Goal: Task Accomplishment & Management: Manage account settings

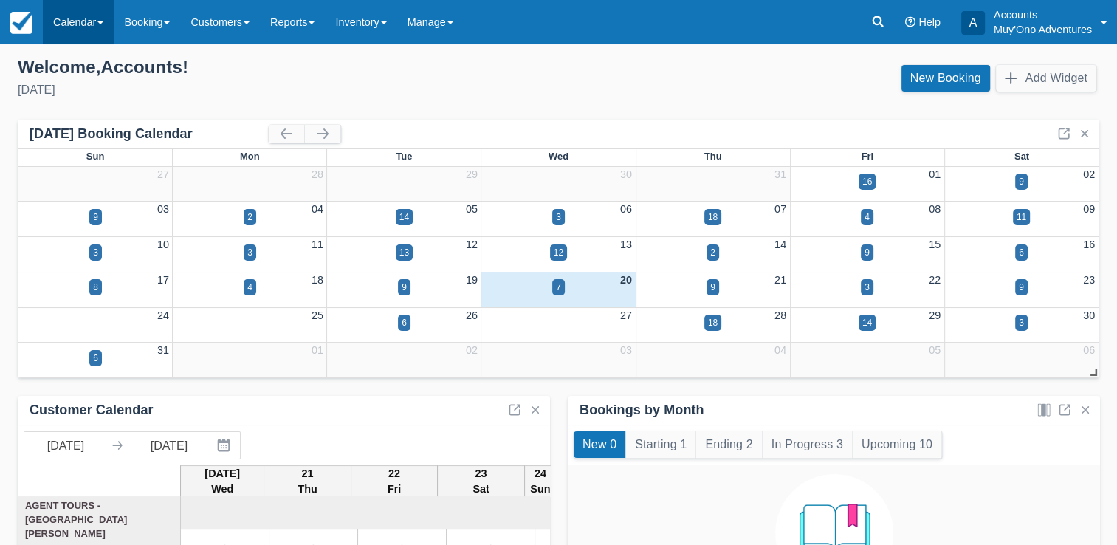
click at [89, 30] on link "Calendar" at bounding box center [78, 22] width 71 height 44
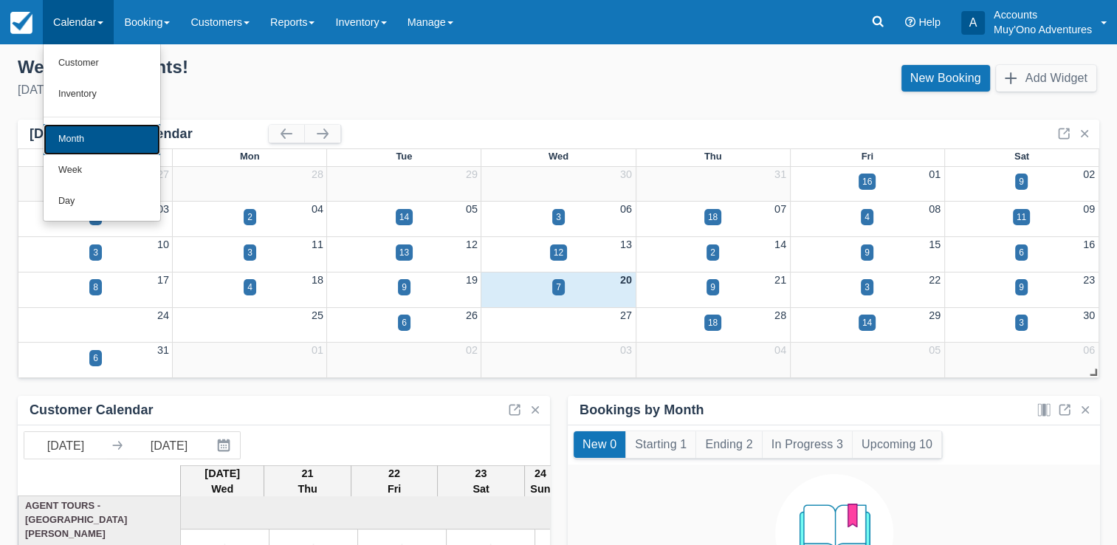
click at [74, 137] on link "Month" at bounding box center [102, 139] width 117 height 31
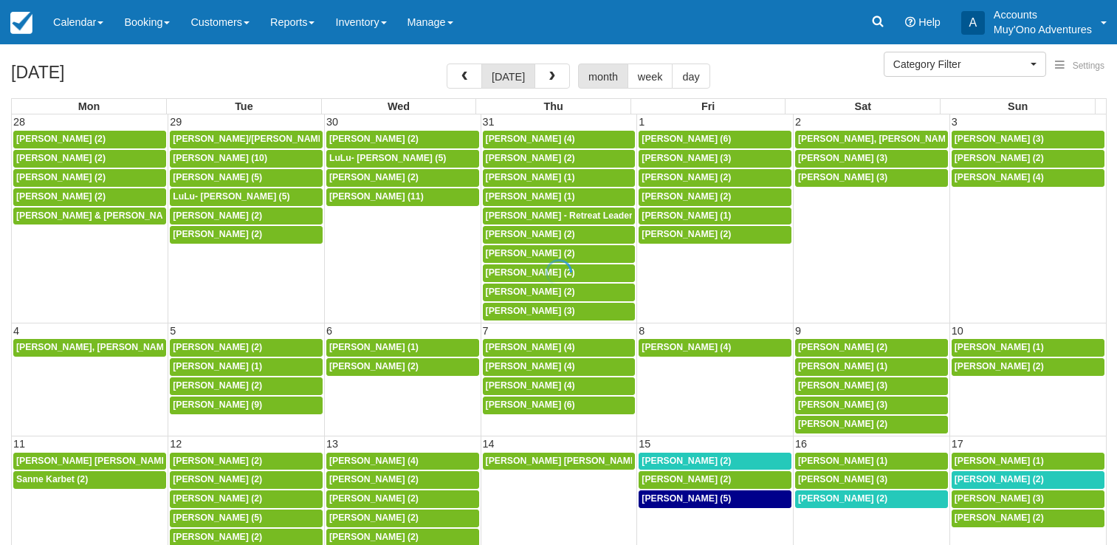
select select
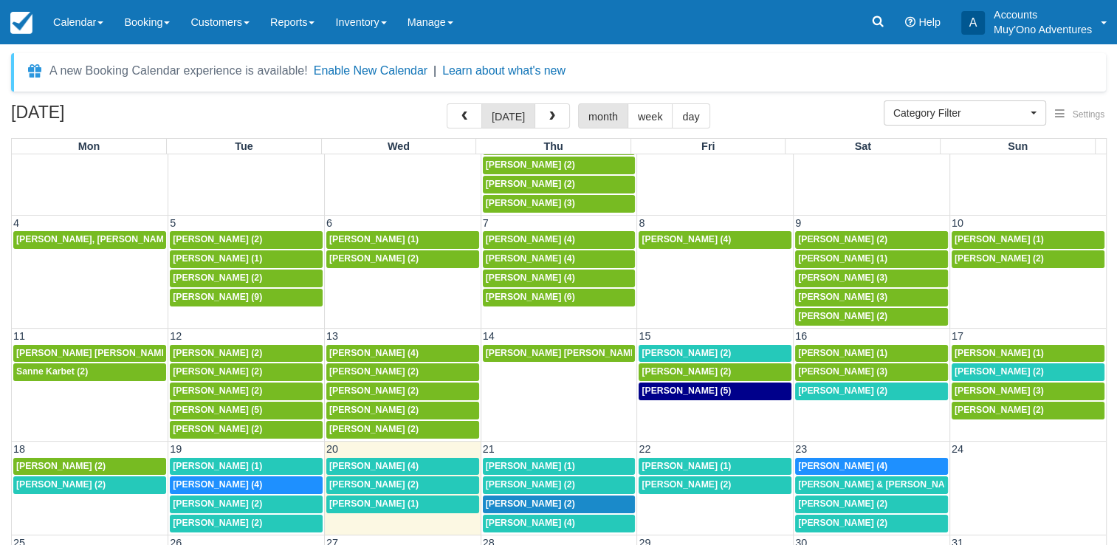
scroll to position [173, 0]
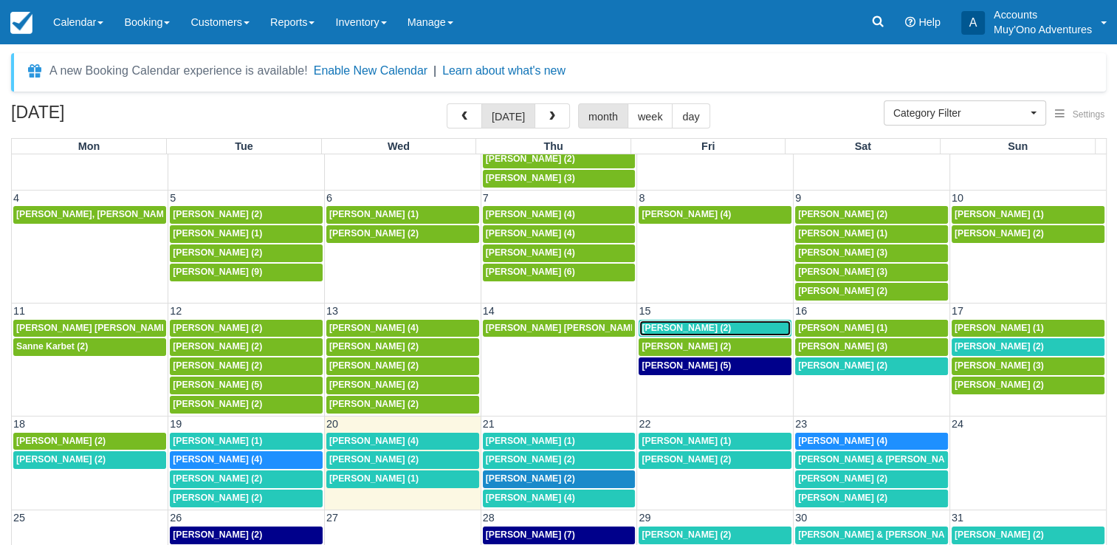
click at [673, 323] on span "Kimberly a carlson (2)" at bounding box center [685, 328] width 89 height 10
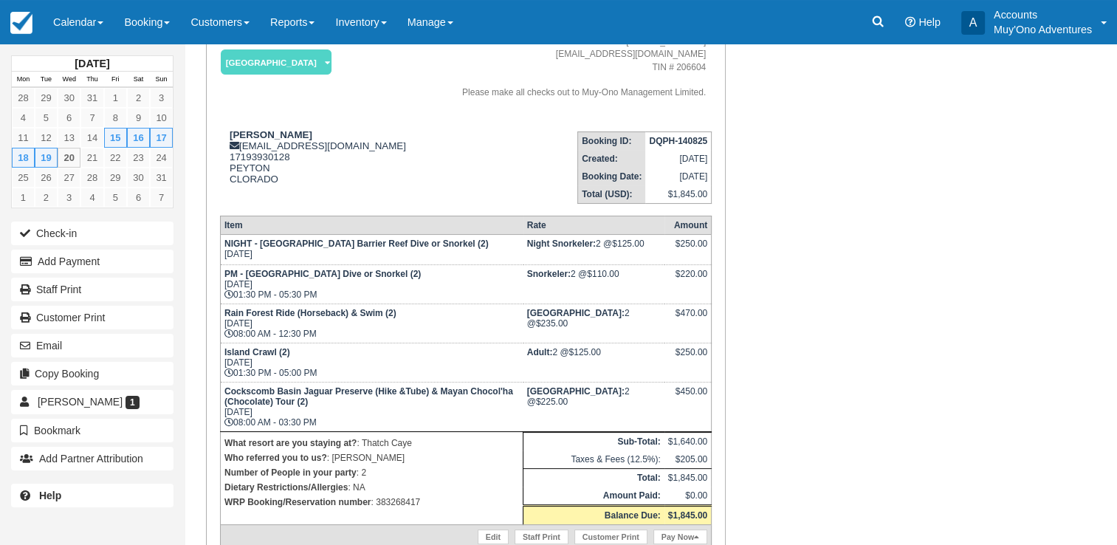
scroll to position [146, 0]
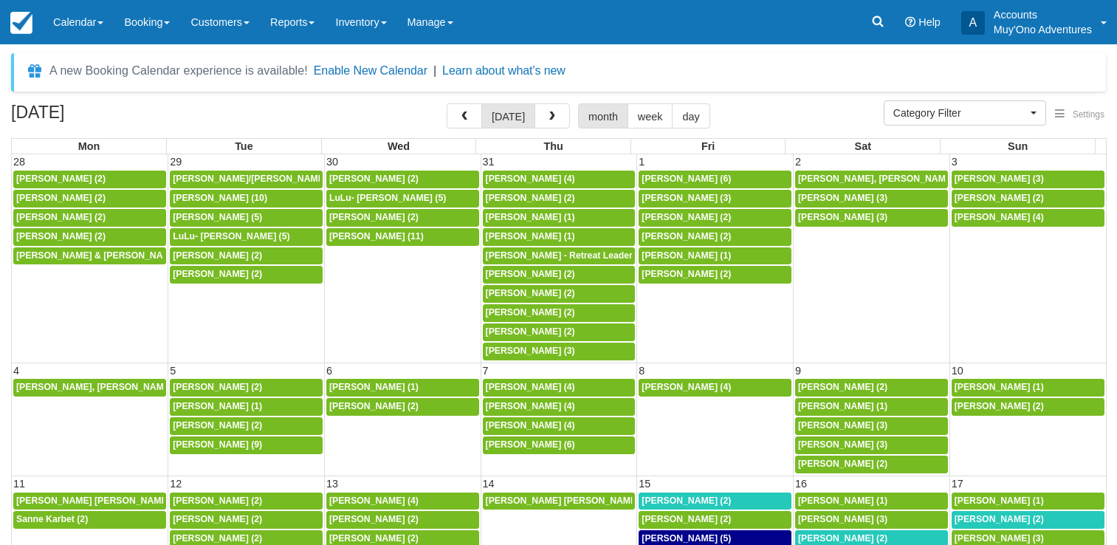
select select
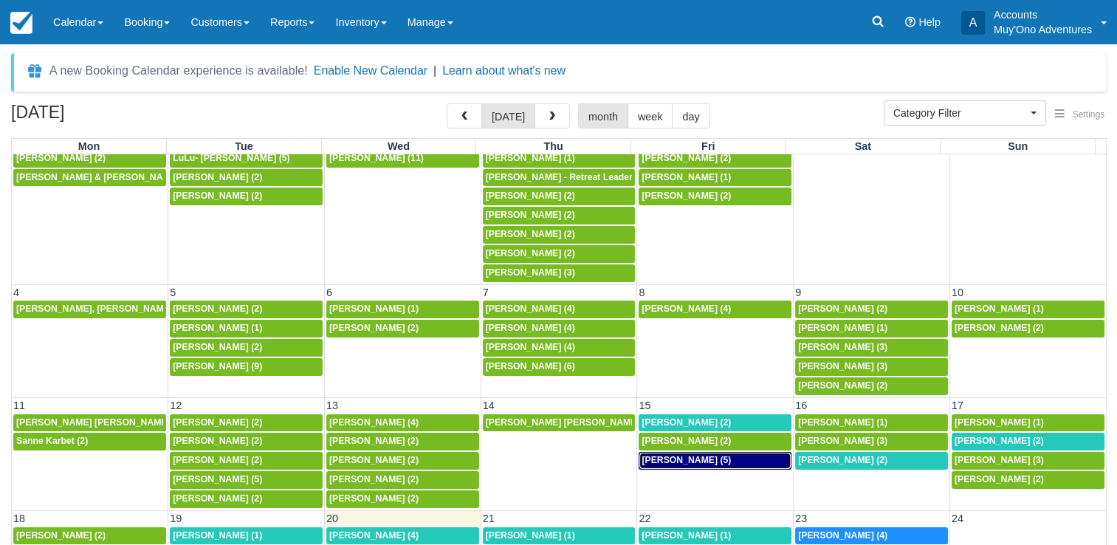
click at [692, 455] on span "[PERSON_NAME] (5)" at bounding box center [685, 460] width 89 height 10
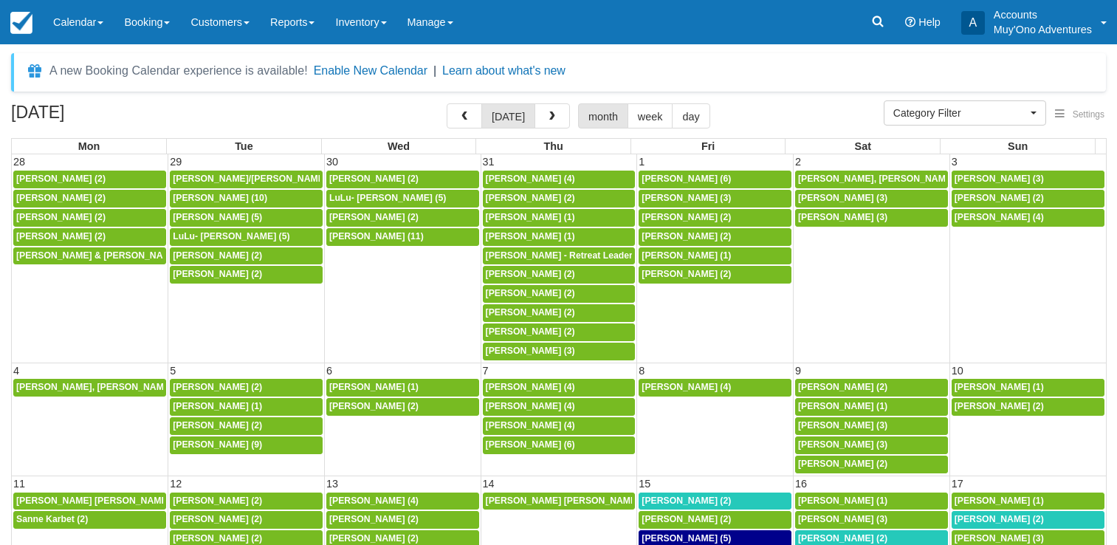
select select
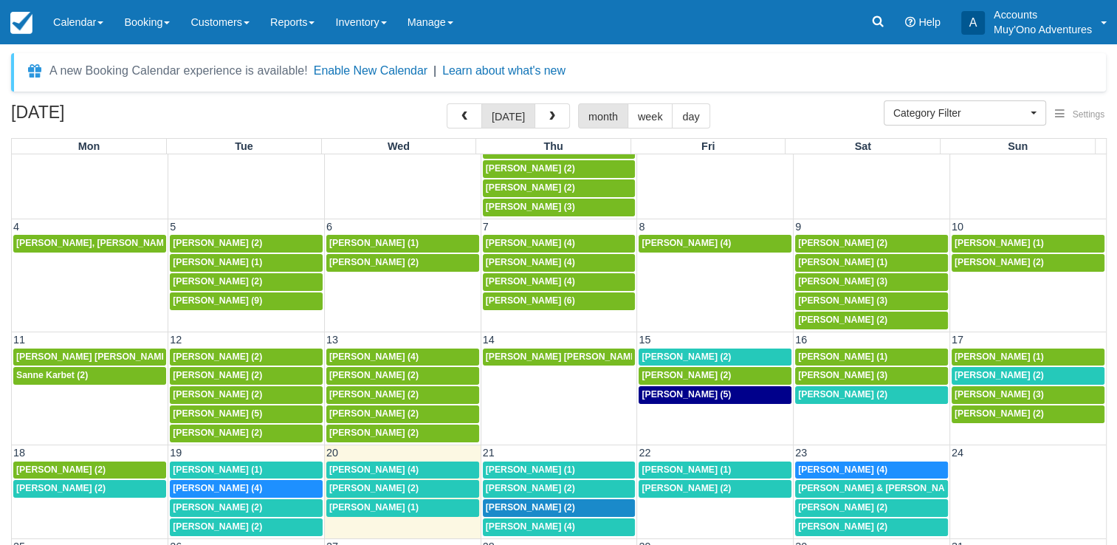
scroll to position [144, 0]
click at [827, 390] on span "[PERSON_NAME] (2)" at bounding box center [842, 394] width 89 height 10
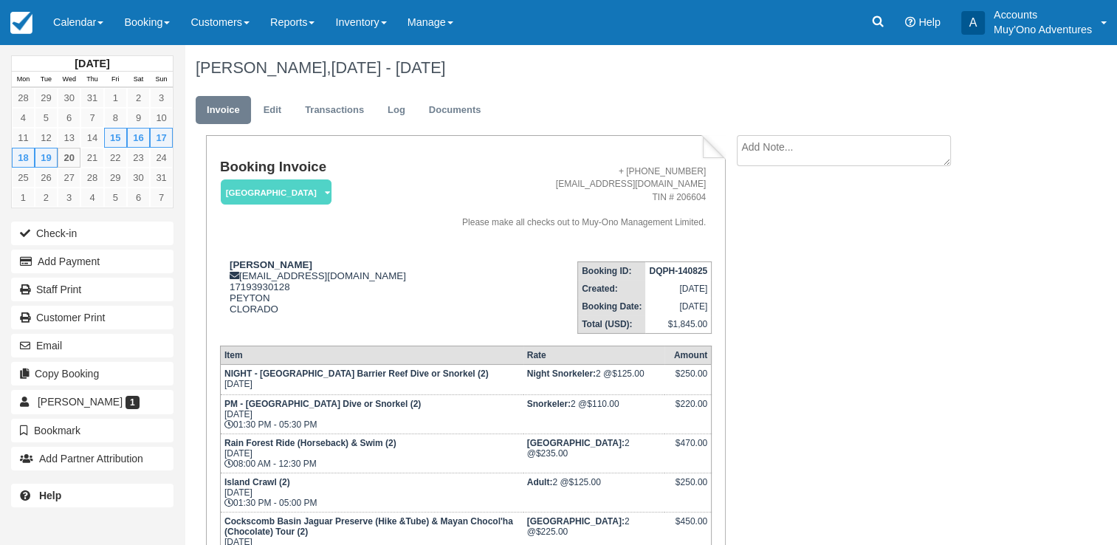
scroll to position [142, 0]
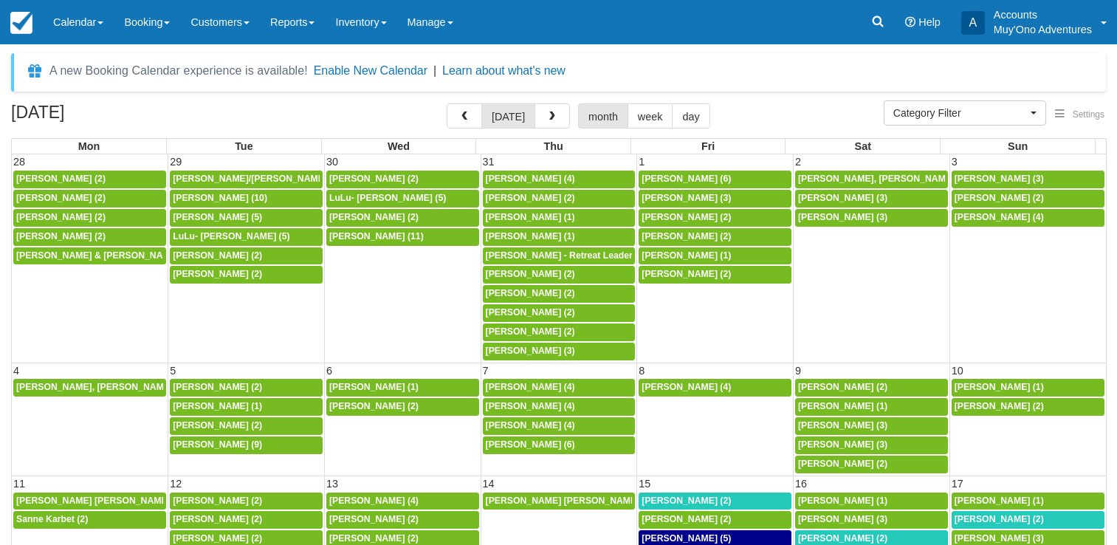
select select
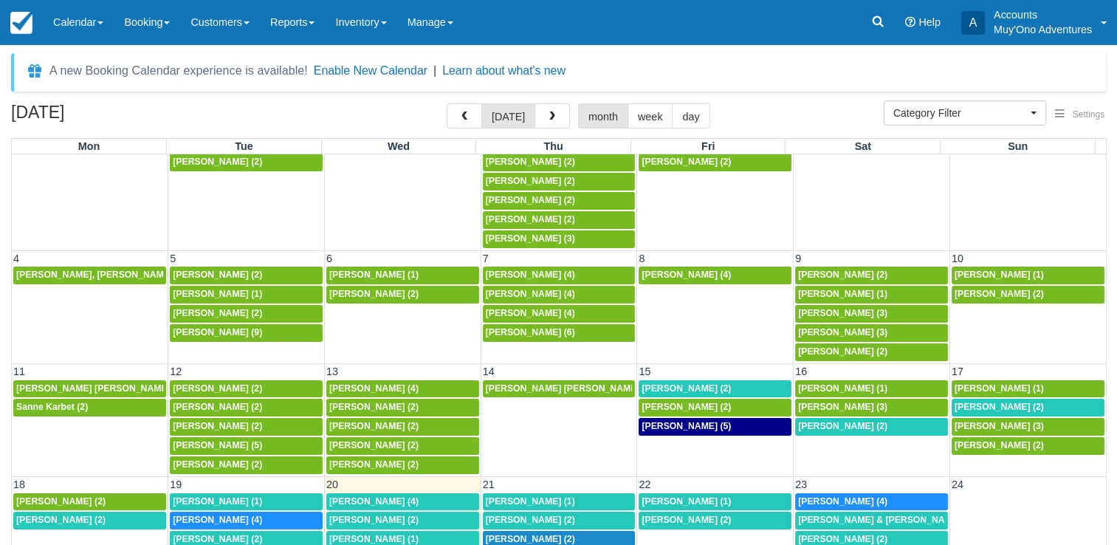
scroll to position [179, 0]
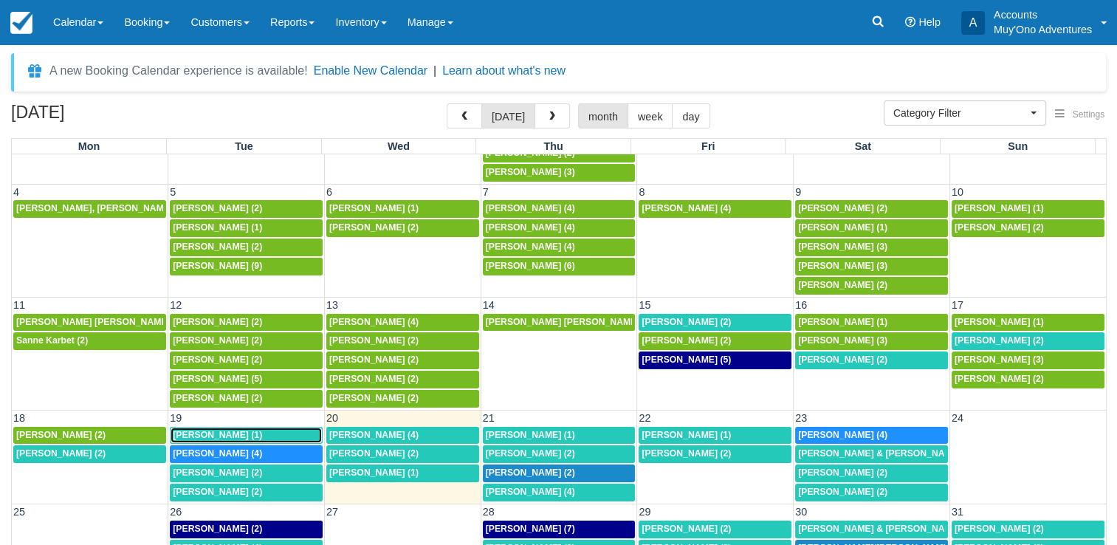
click at [246, 430] on span "[PERSON_NAME] (1)" at bounding box center [217, 435] width 89 height 10
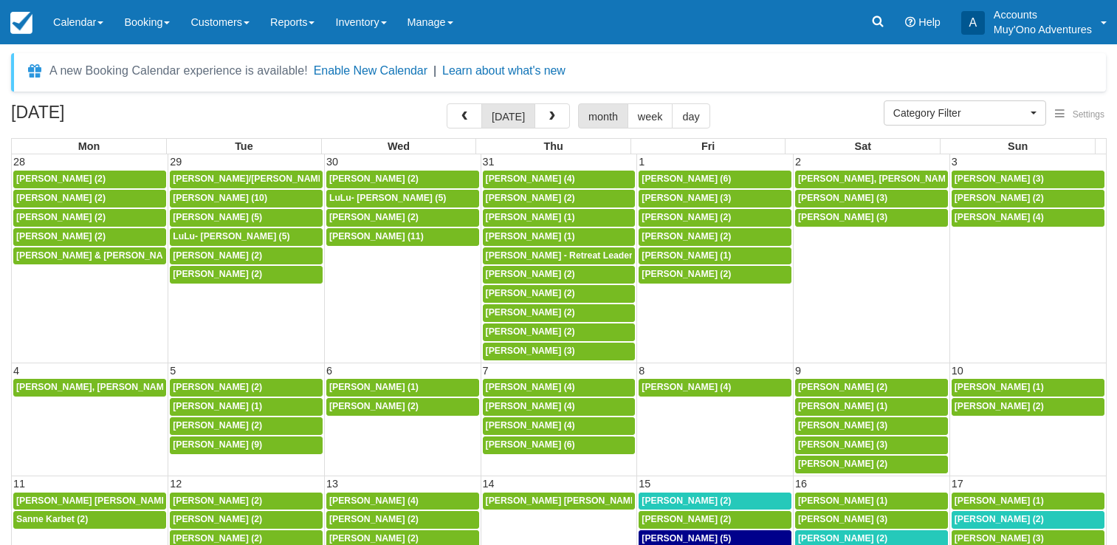
select select
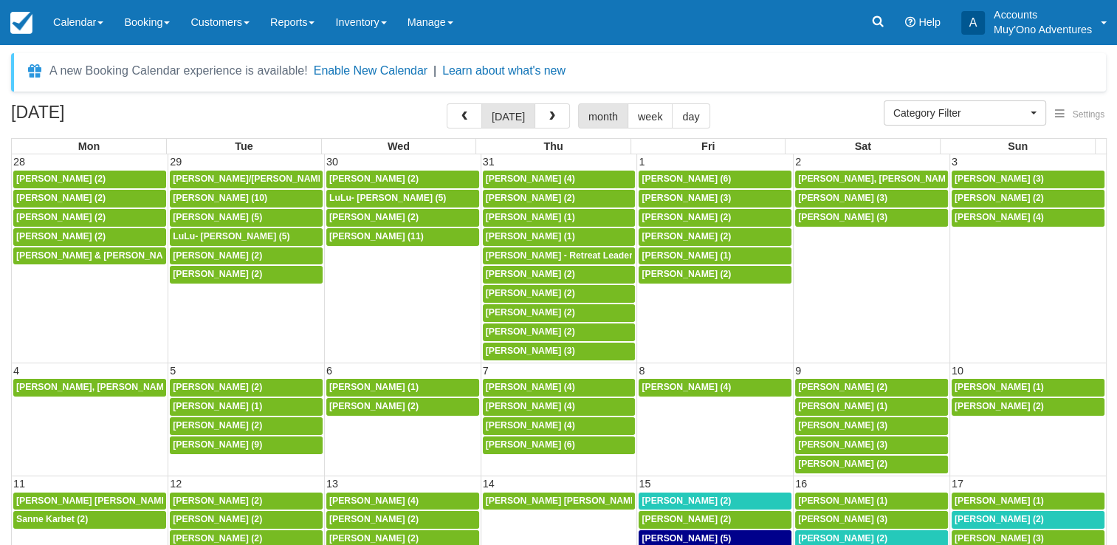
scroll to position [179, 0]
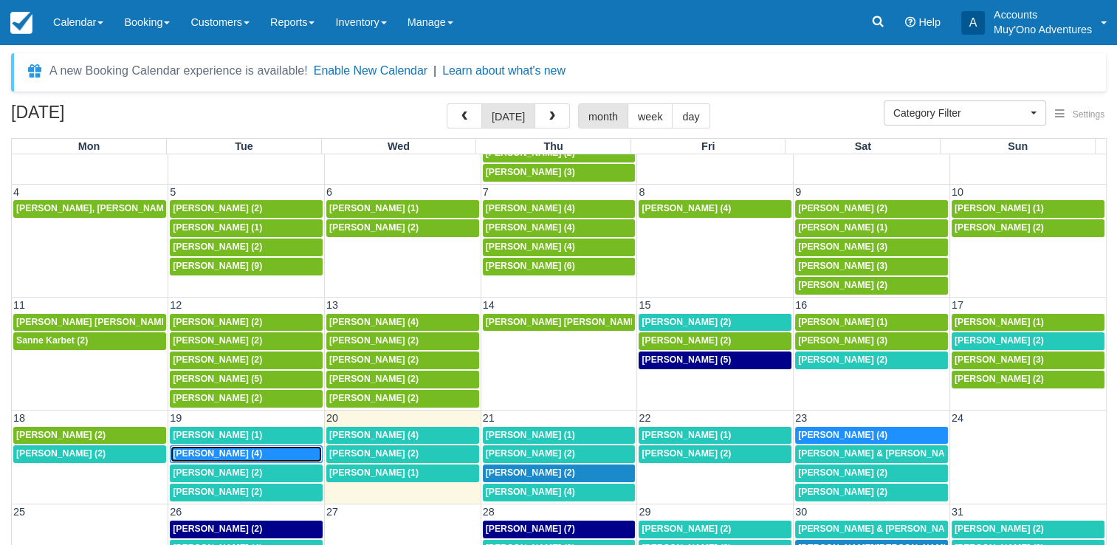
click at [216, 449] on span "Tifanny Harris (4)" at bounding box center [217, 453] width 89 height 10
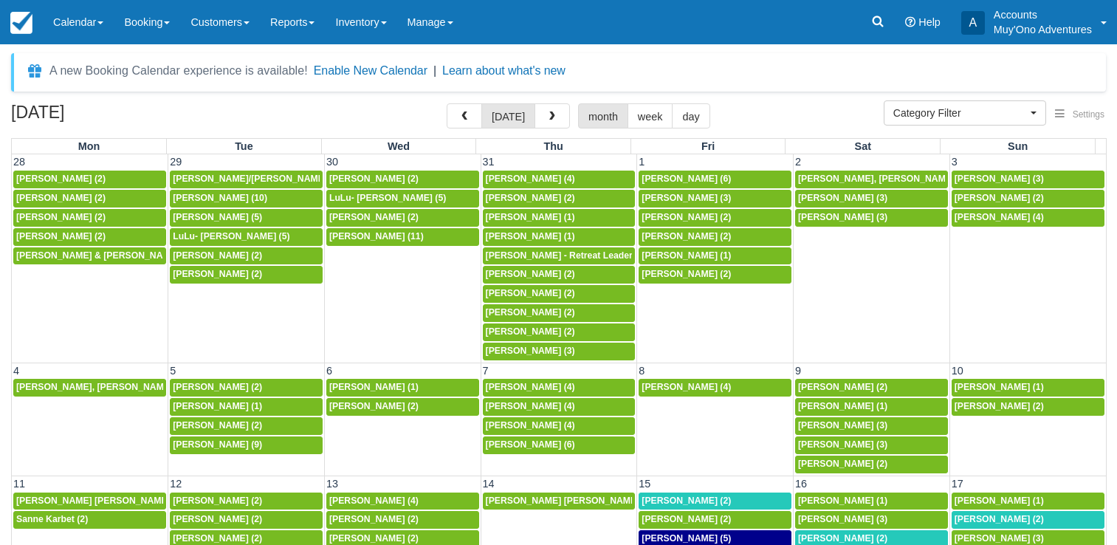
select select
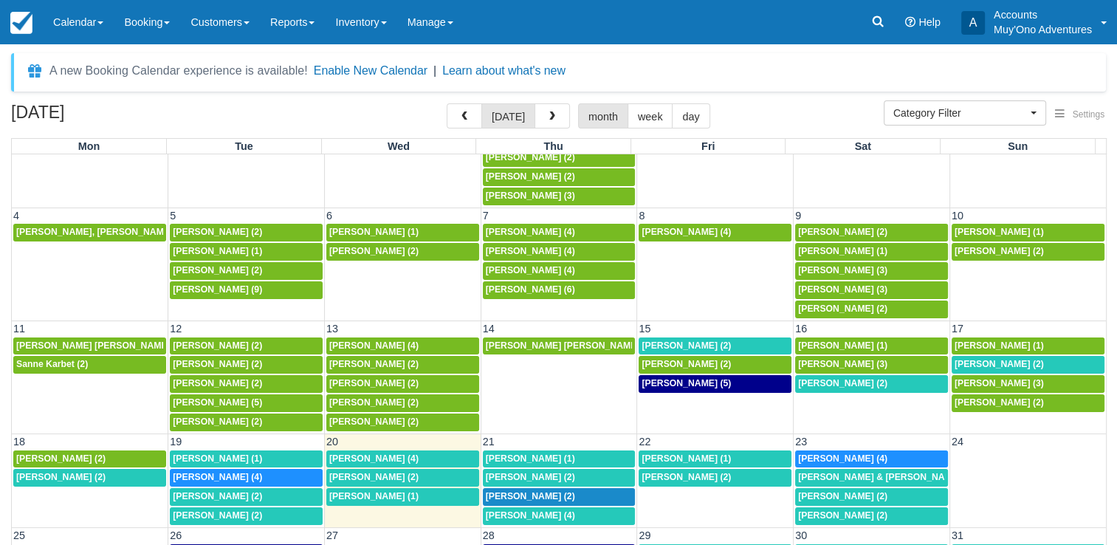
scroll to position [179, 0]
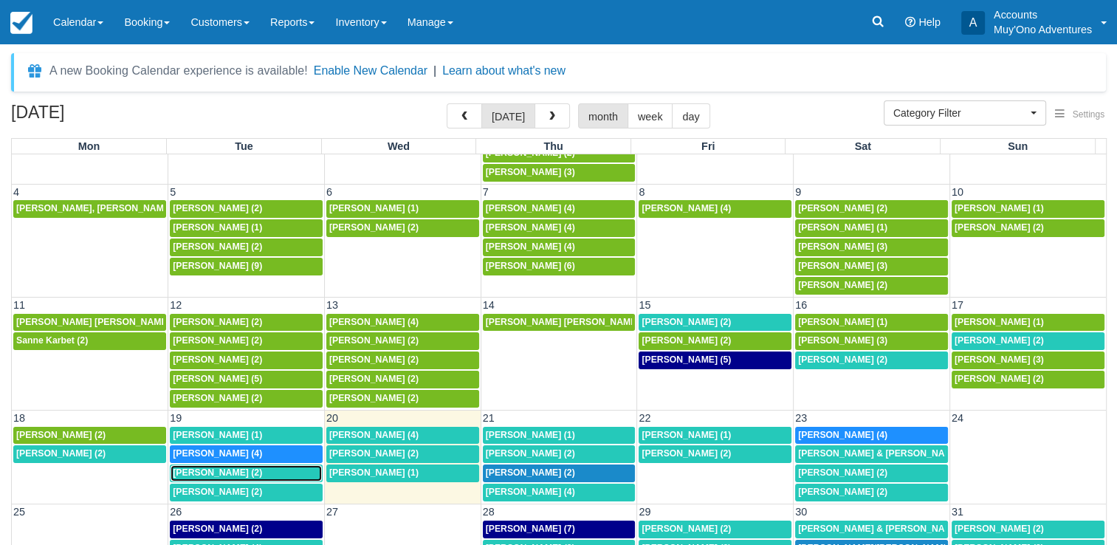
click at [233, 467] on span "[PERSON_NAME] (2)" at bounding box center [217, 472] width 89 height 10
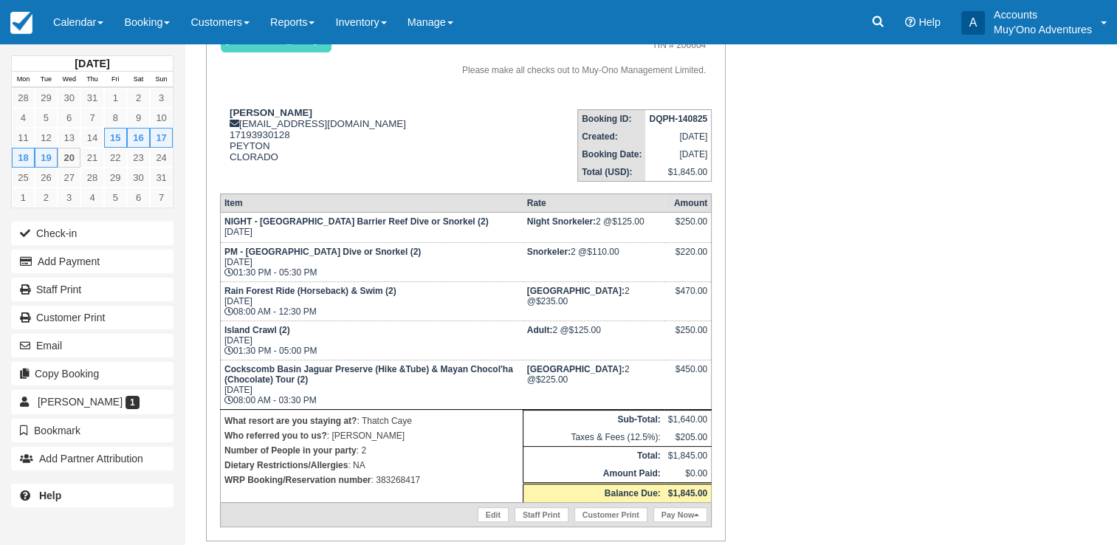
scroll to position [153, 0]
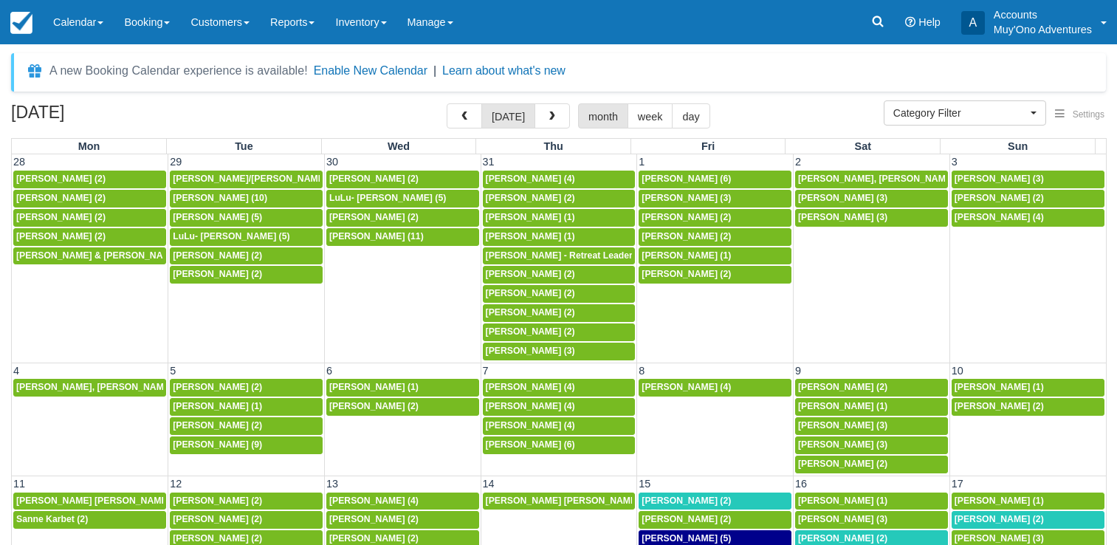
select select
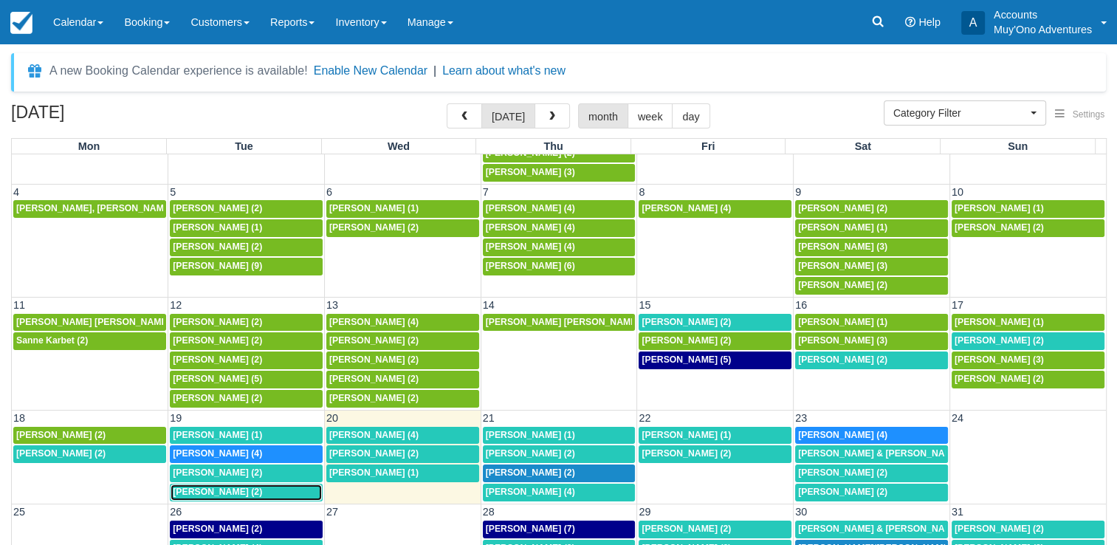
click at [186, 487] on span "Matthew Nevin (2)" at bounding box center [217, 491] width 89 height 10
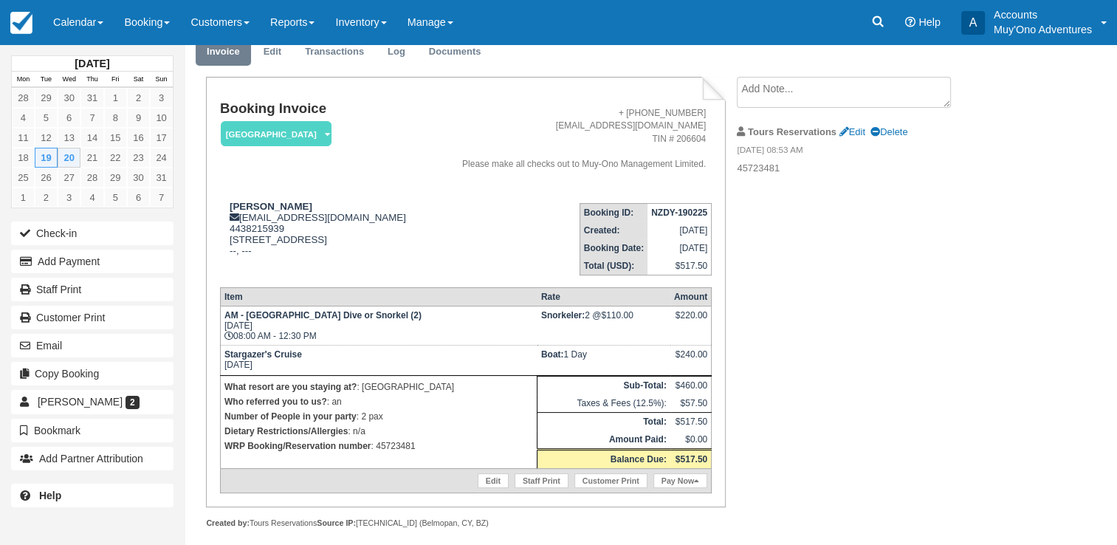
scroll to position [61, 0]
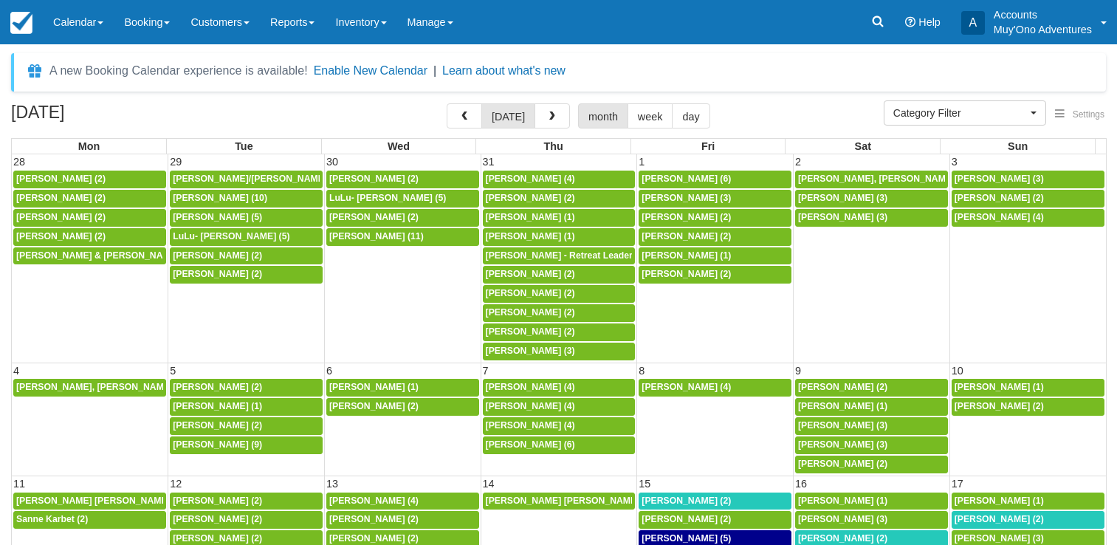
select select
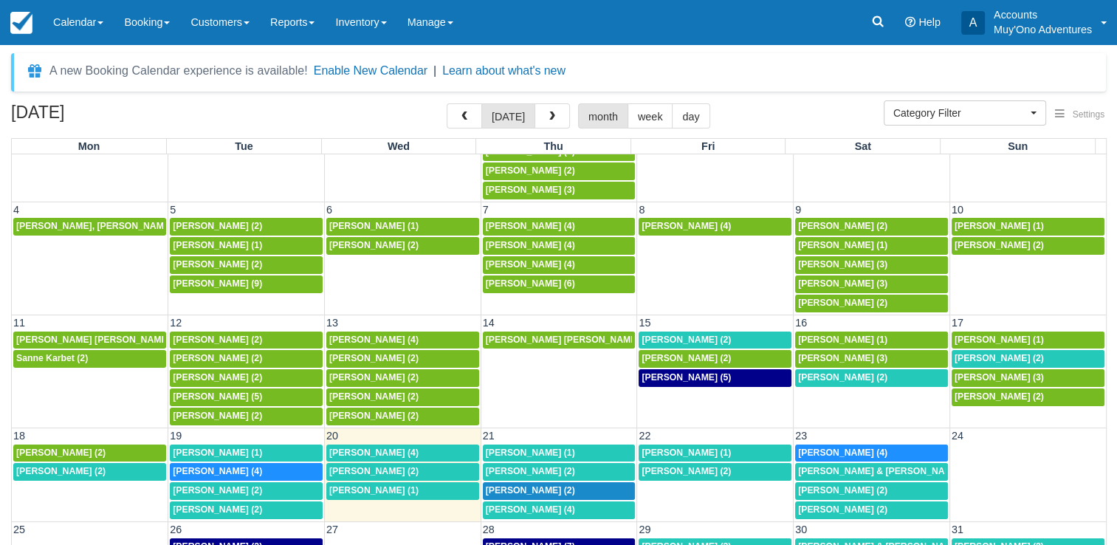
scroll to position [179, 0]
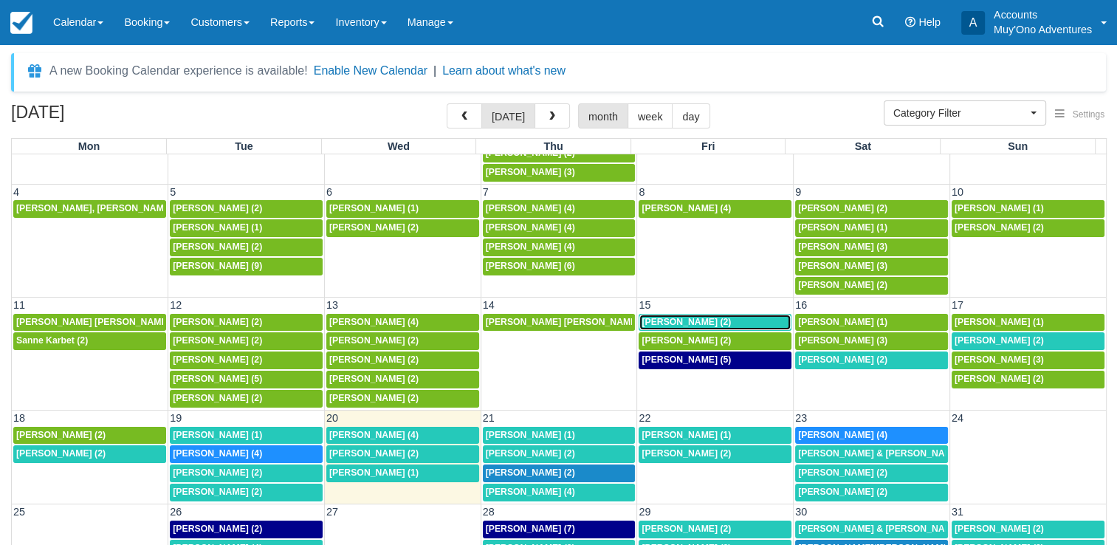
click at [670, 317] on span "[PERSON_NAME] (2)" at bounding box center [685, 322] width 89 height 10
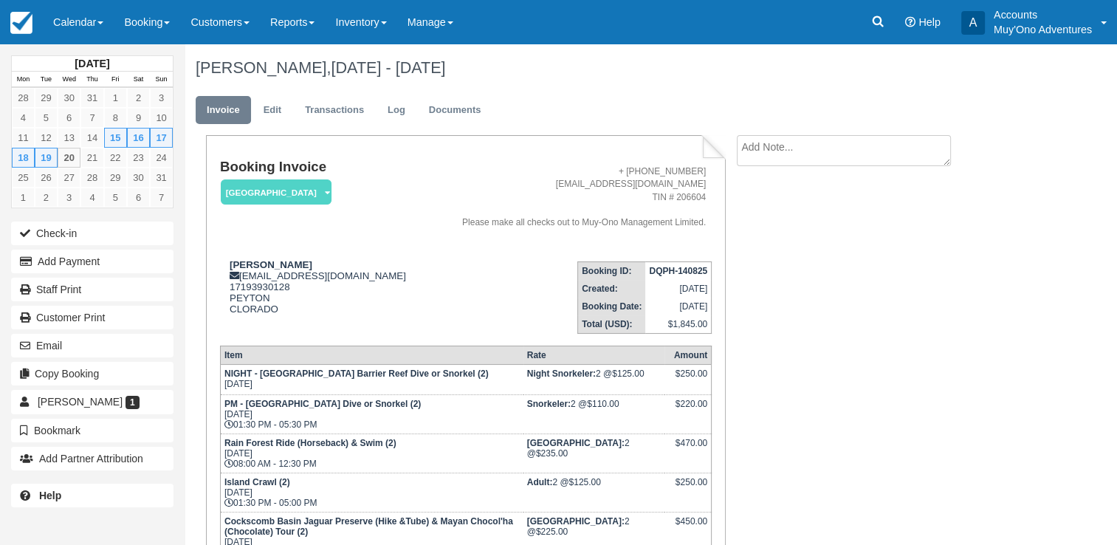
click at [676, 273] on strong "DQPH-140825" at bounding box center [678, 271] width 58 height 10
copy tbody "DQPH-140825"
drag, startPoint x: 227, startPoint y: 263, endPoint x: 317, endPoint y: 268, distance: 89.5
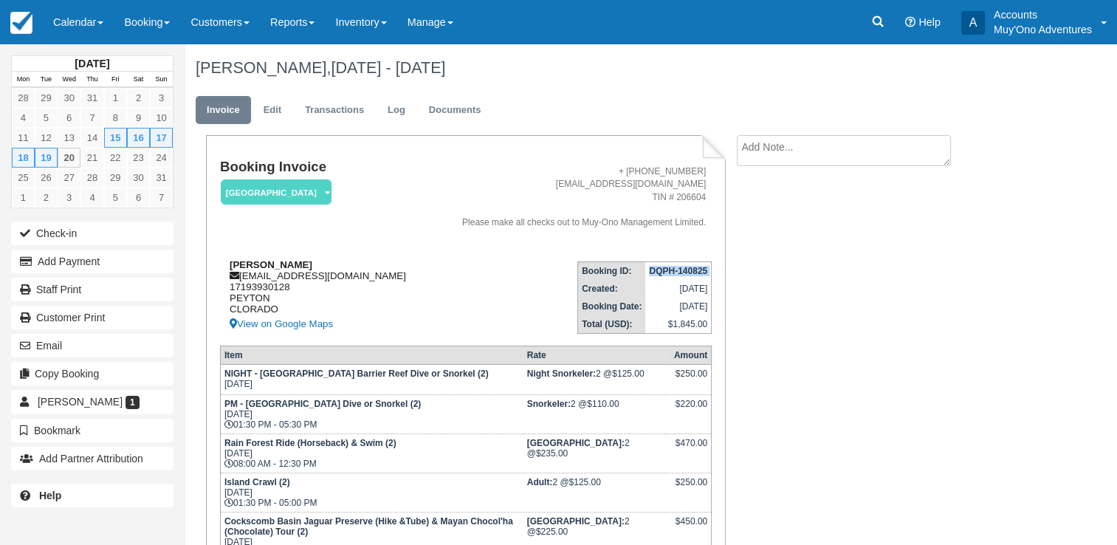
click at [317, 268] on div "Kimberly a carlson bus28139hm@m.expediapartnercentral.com 17193930128 PEYTON CL…" at bounding box center [323, 296] width 207 height 74
copy strong "Kimberly a carlson"
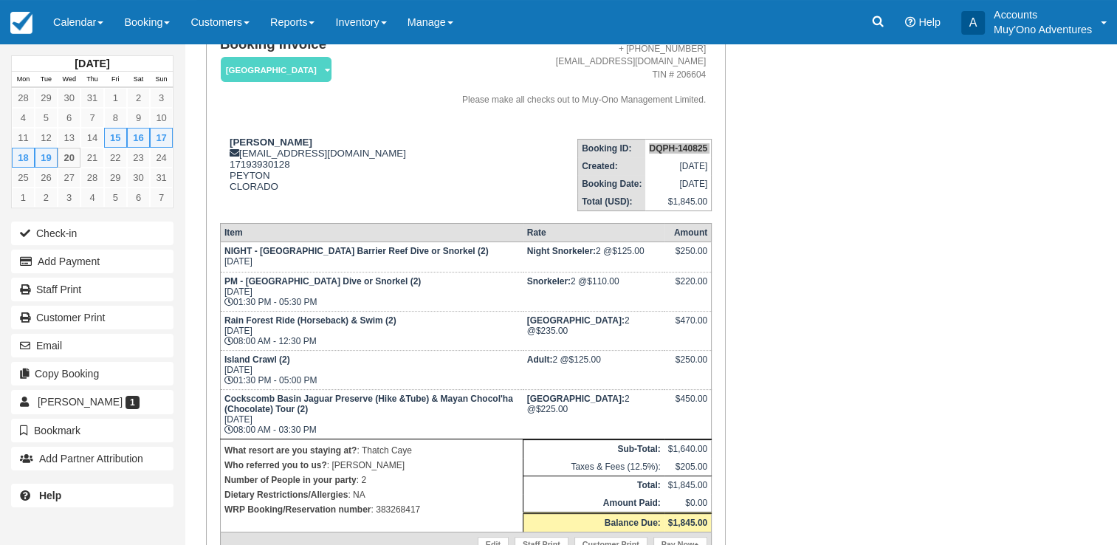
scroll to position [133, 0]
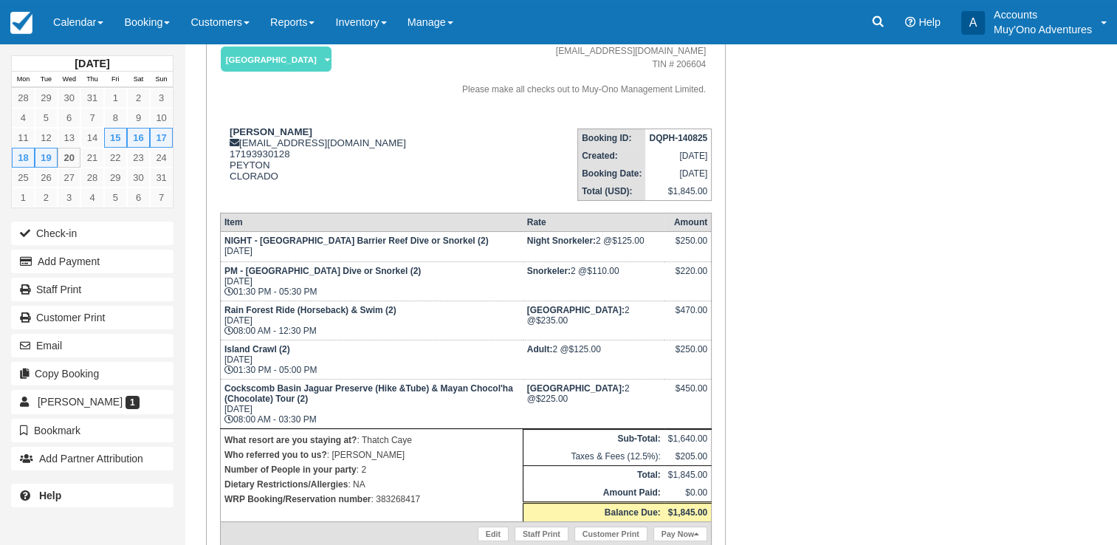
click at [392, 498] on p "WRP Booking/Reservation number : 383268417" at bounding box center [371, 499] width 295 height 15
copy p "383268417"
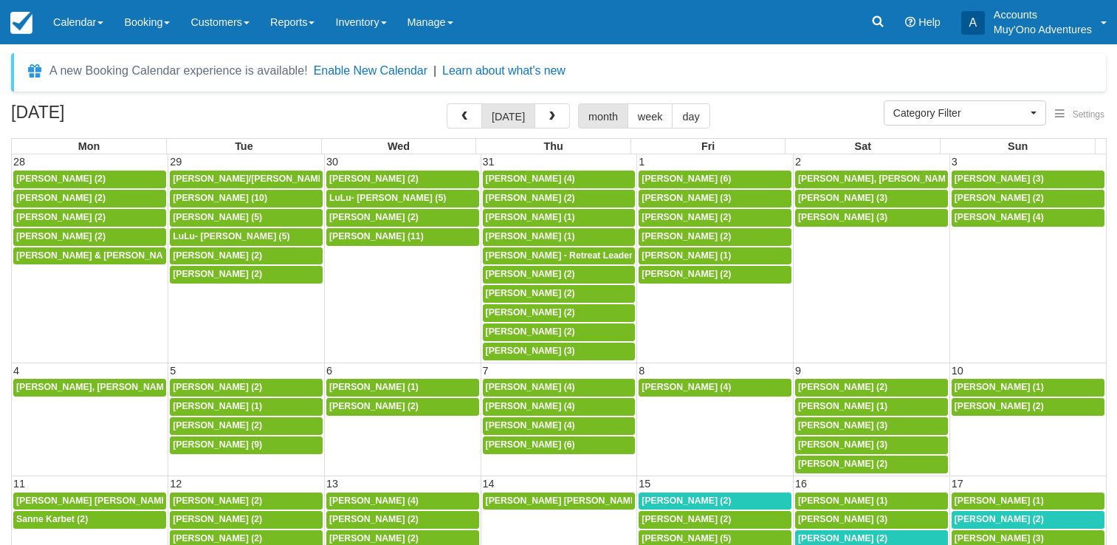
select select
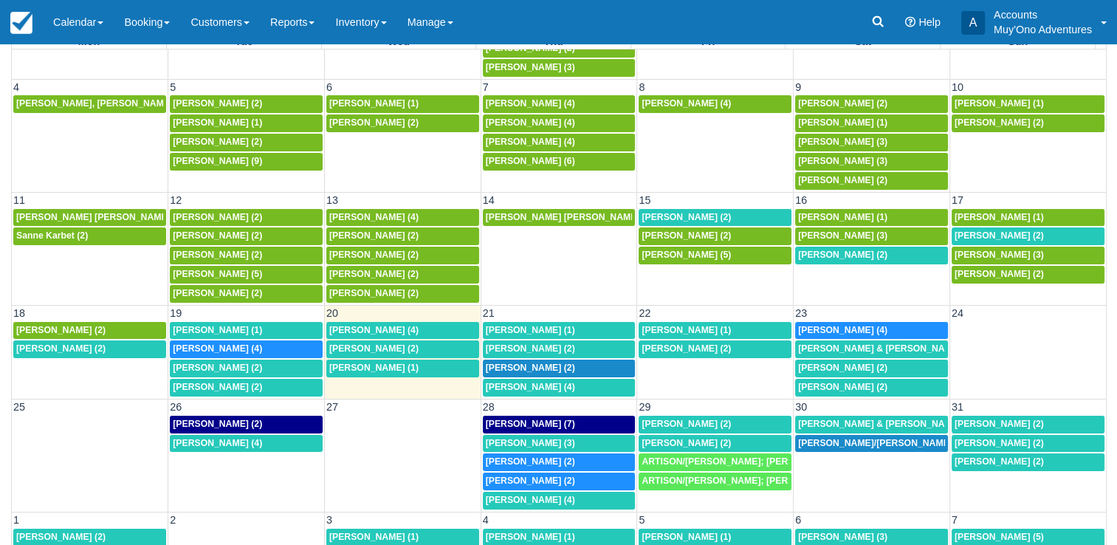
scroll to position [120, 0]
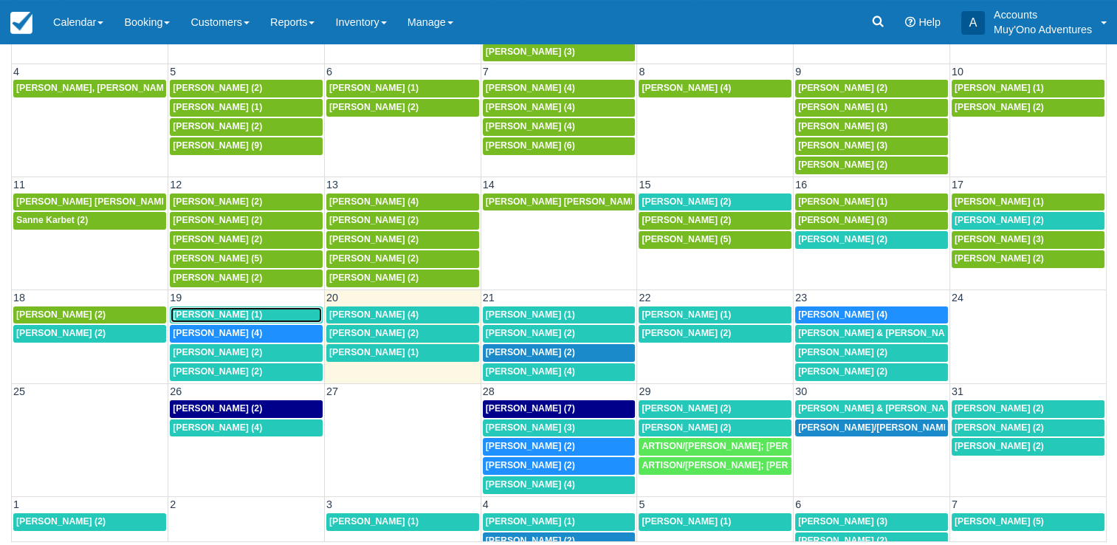
click at [250, 309] on div "[PERSON_NAME] (1)" at bounding box center [246, 315] width 147 height 12
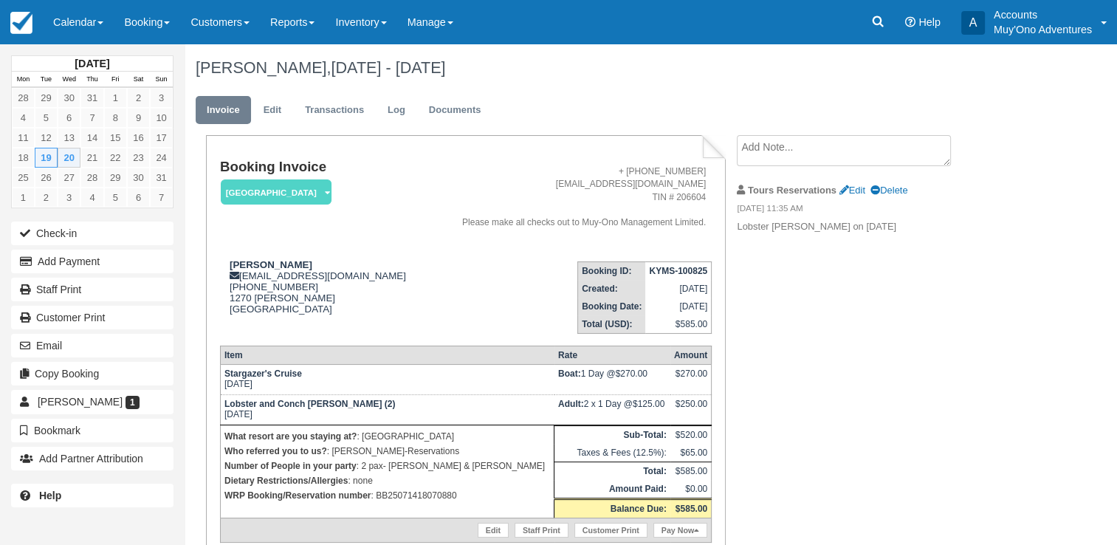
scroll to position [24, 0]
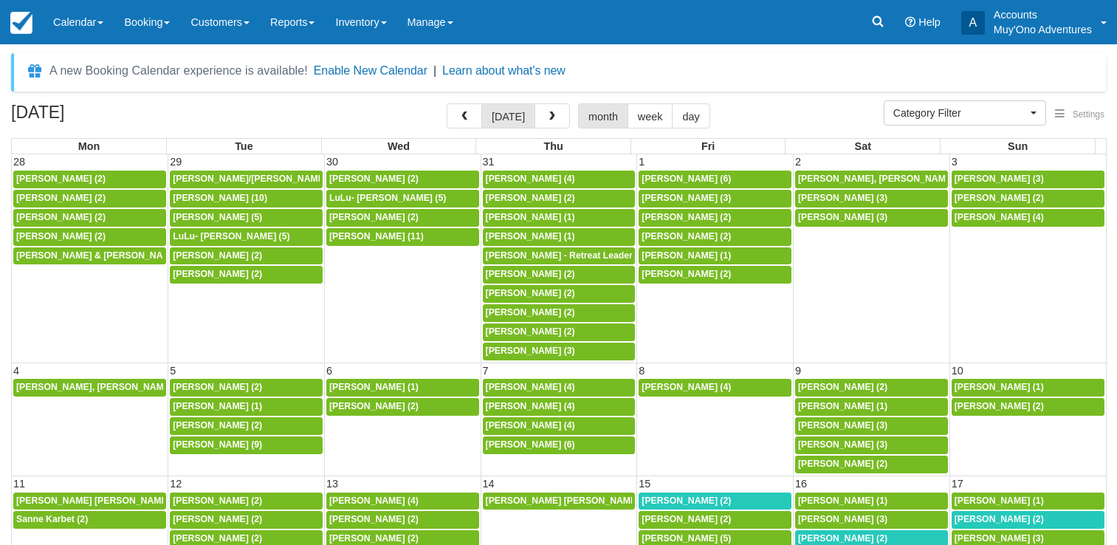
select select
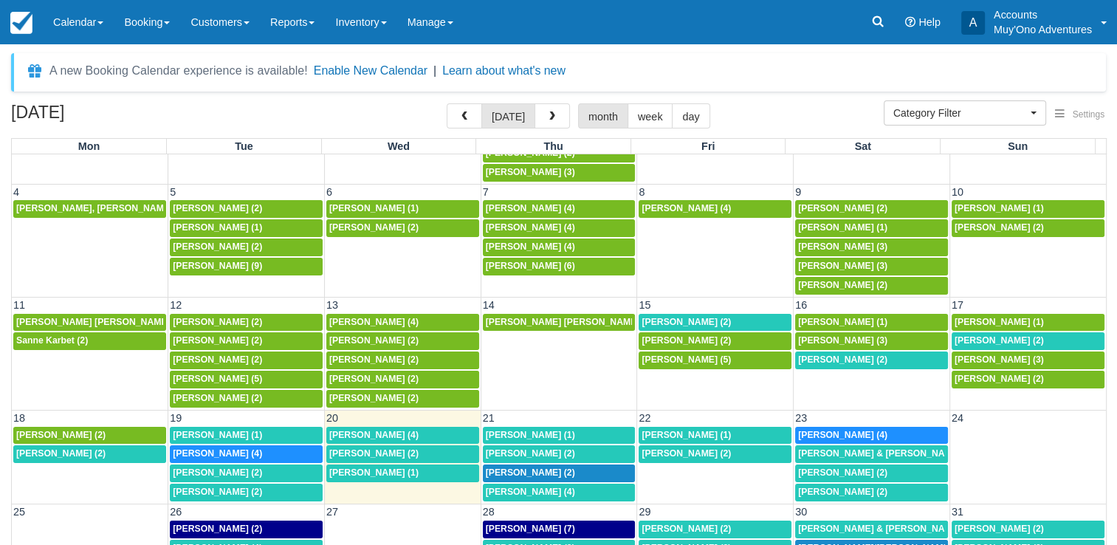
scroll to position [1, 0]
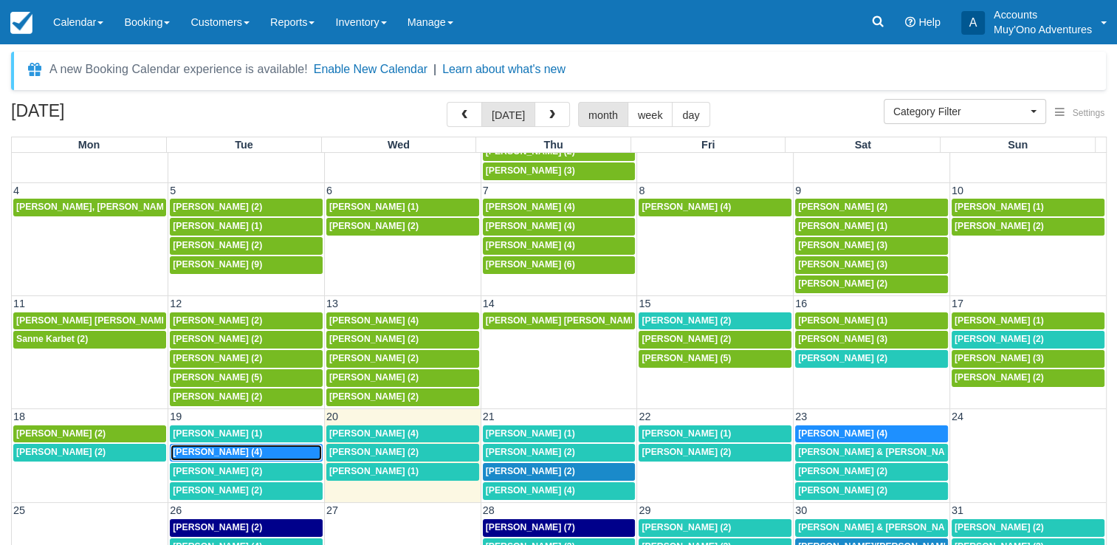
click at [254, 447] on div "Tifanny Harris (4)" at bounding box center [246, 453] width 147 height 12
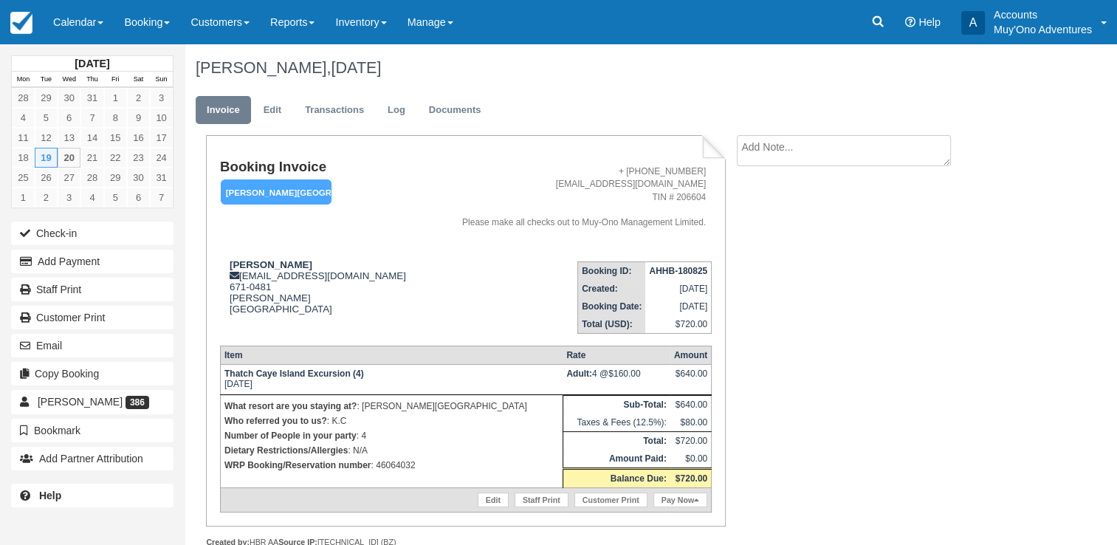
click at [407, 461] on p "WRP Booking/Reservation number : 46064032" at bounding box center [391, 465] width 334 height 15
copy p "46064032"
click at [676, 269] on strong "AHHB-180825" at bounding box center [678, 271] width 58 height 10
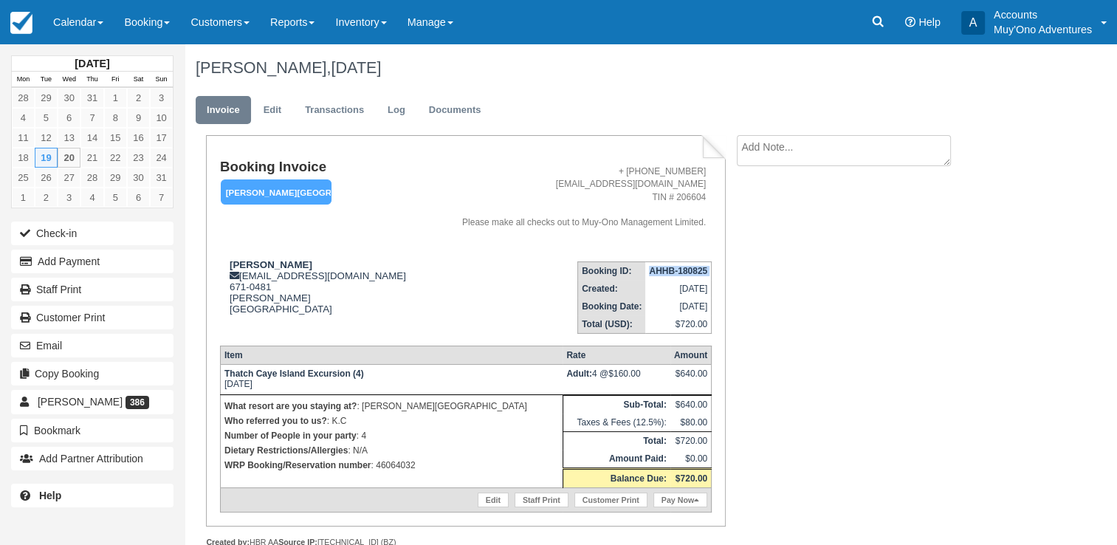
click at [676, 269] on strong "AHHB-180825" at bounding box center [678, 271] width 58 height 10
copy tbody "AHHB-180825"
drag, startPoint x: 233, startPoint y: 263, endPoint x: 266, endPoint y: 263, distance: 33.2
click at [266, 263] on strong "Tifanny Harris" at bounding box center [271, 264] width 83 height 11
drag, startPoint x: 266, startPoint y: 263, endPoint x: 231, endPoint y: 261, distance: 35.5
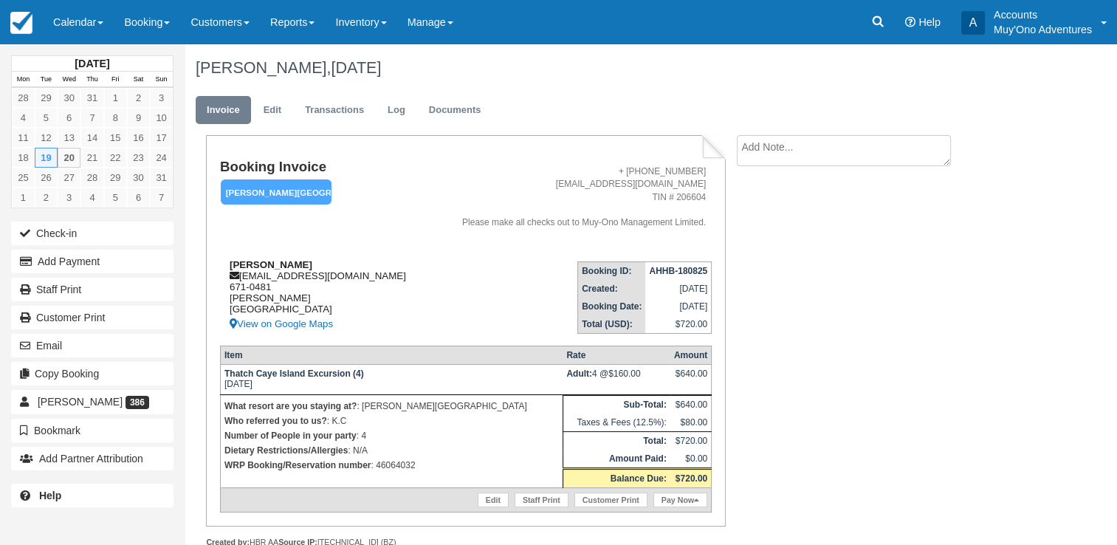
click at [231, 261] on strong "Tifanny Harris" at bounding box center [271, 264] width 83 height 11
drag, startPoint x: 231, startPoint y: 261, endPoint x: 282, endPoint y: 264, distance: 51.0
click at [282, 264] on strong "Tifanny Harris" at bounding box center [271, 264] width 83 height 11
copy strong "Tifanny Harris"
click at [405, 461] on p "WRP Booking/Reservation number : 46064032" at bounding box center [391, 465] width 334 height 15
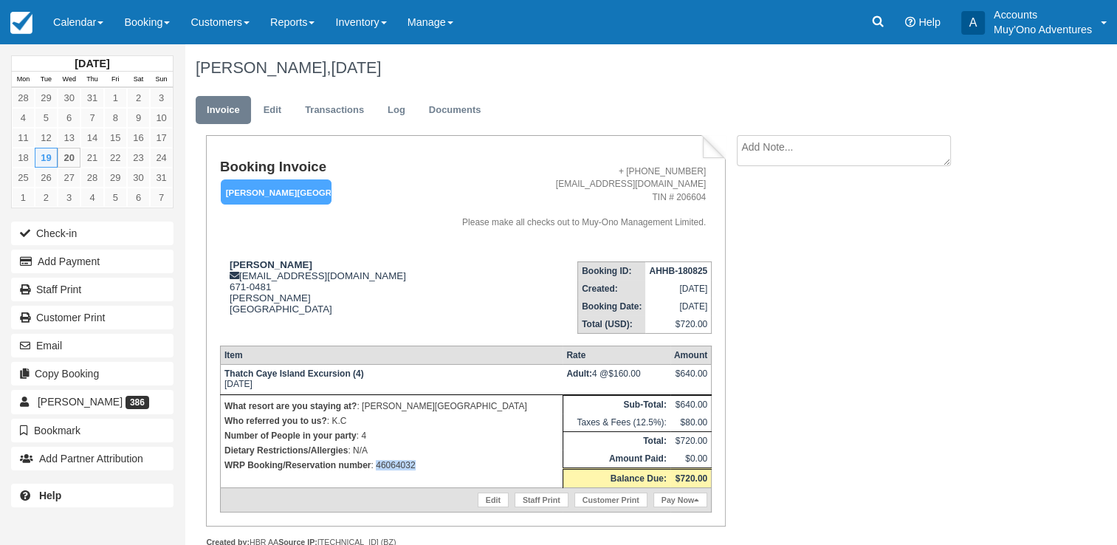
click at [405, 461] on p "WRP Booking/Reservation number : 46064032" at bounding box center [391, 465] width 334 height 15
copy p "46064032"
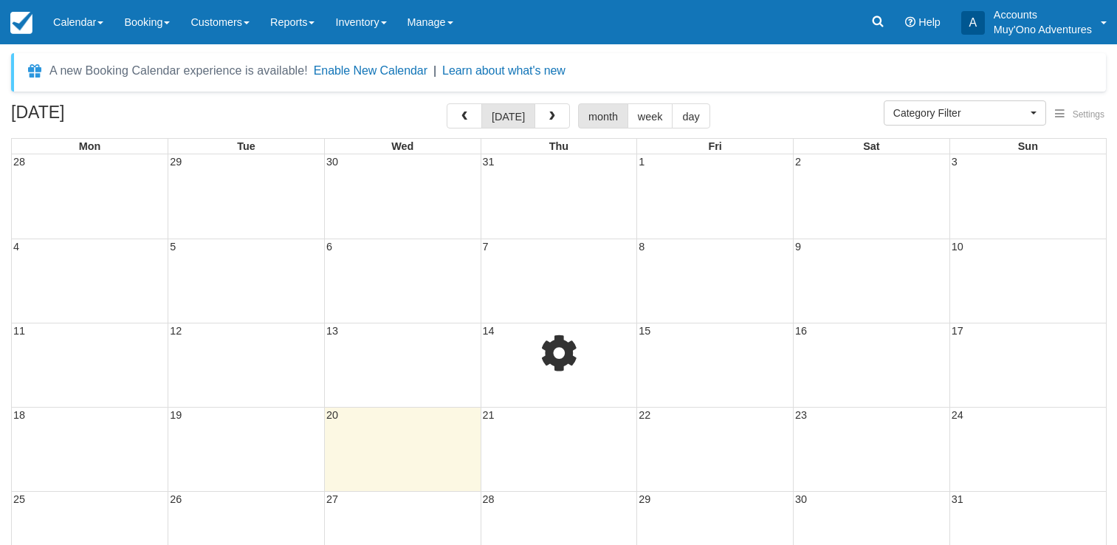
select select
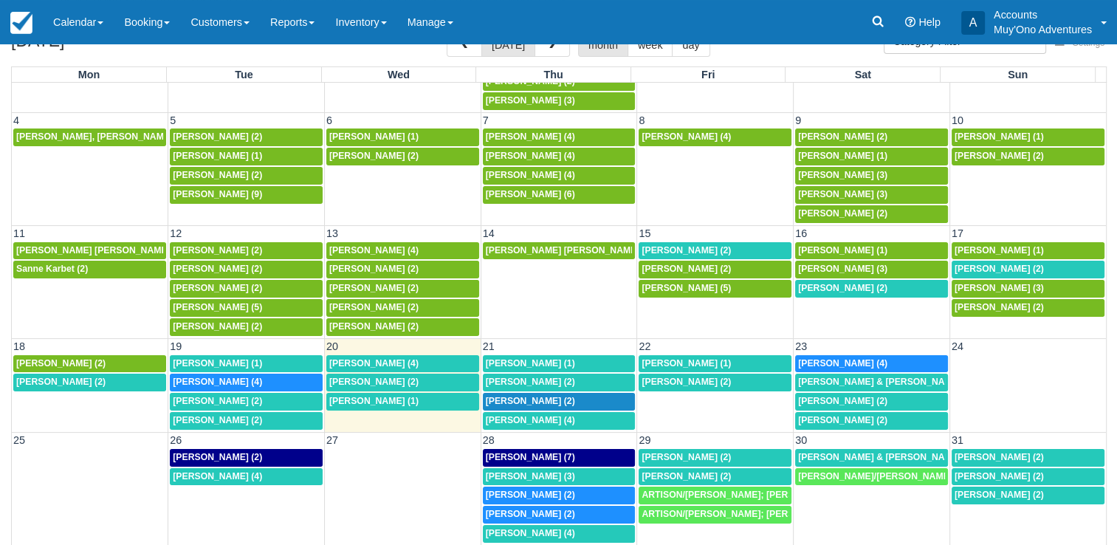
scroll to position [72, 0]
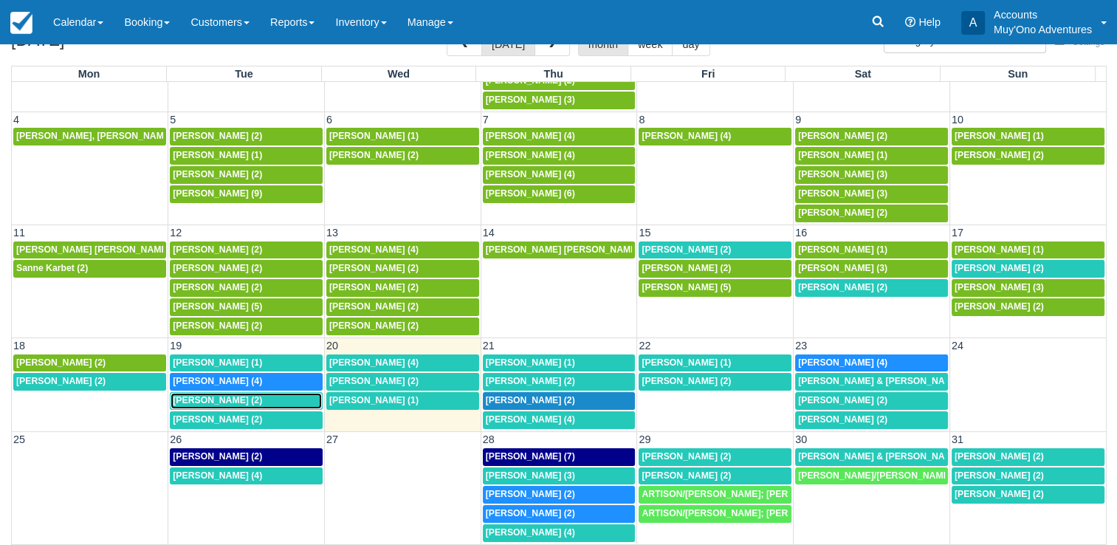
click at [262, 395] on span "Kimberly a carlson (2)" at bounding box center [217, 400] width 89 height 10
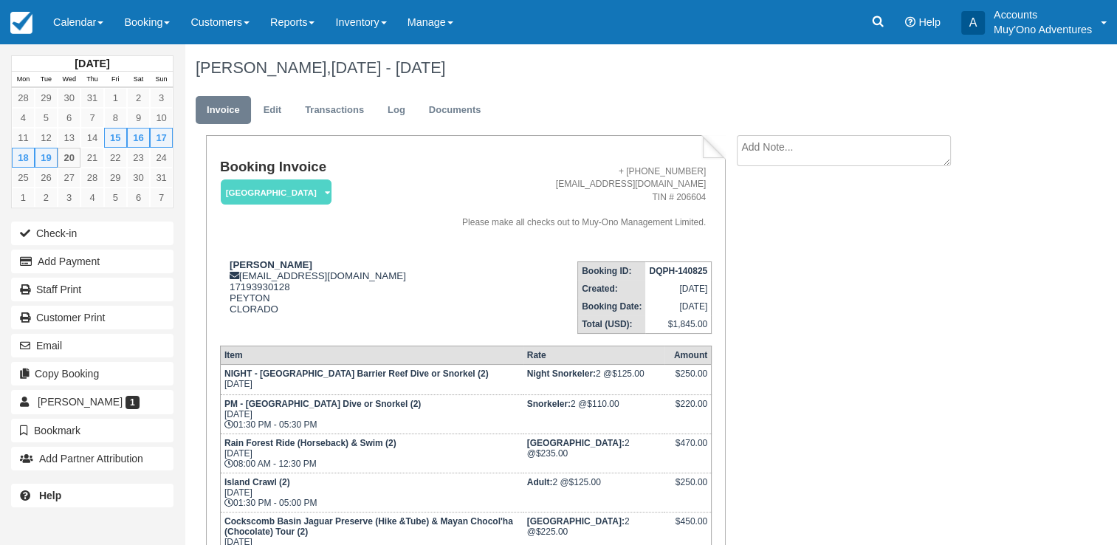
scroll to position [106, 0]
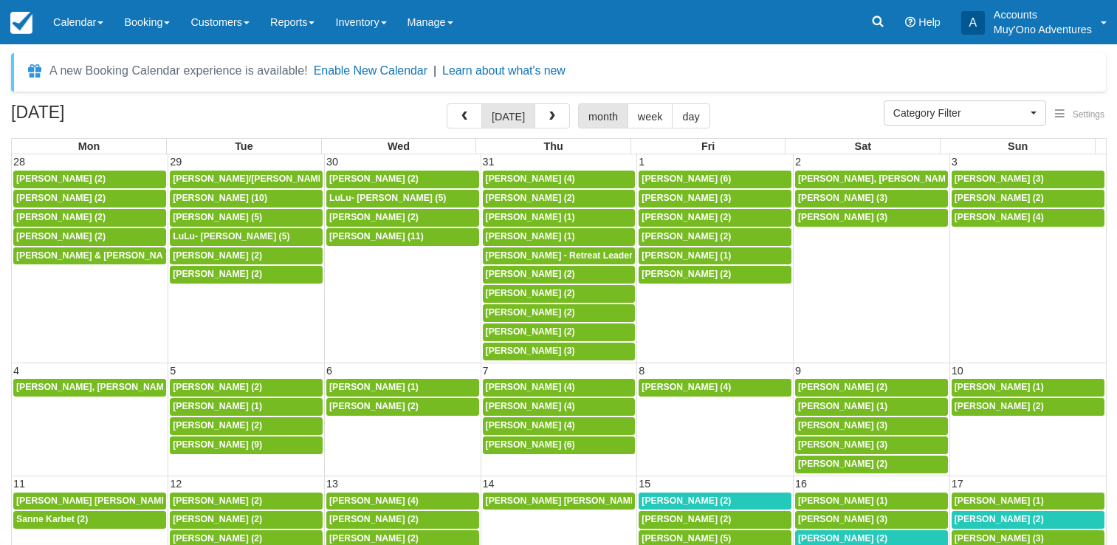
select select
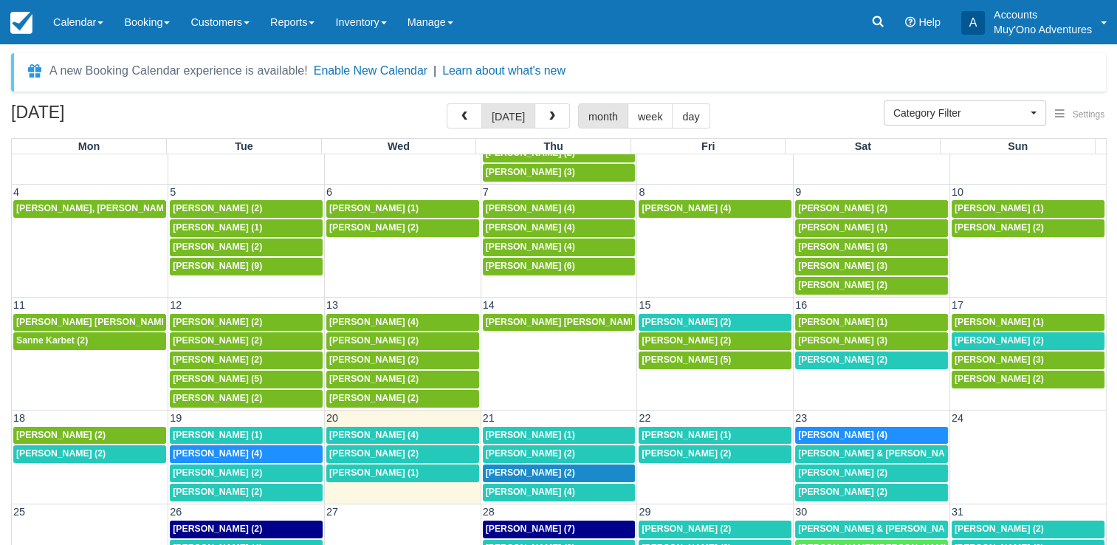
scroll to position [80, 0]
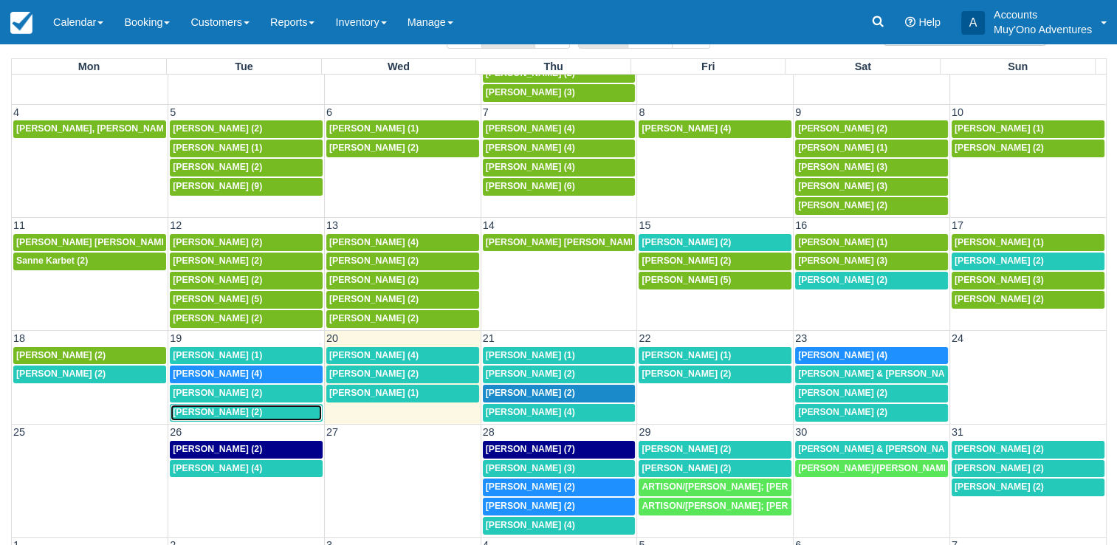
click at [210, 407] on span "[PERSON_NAME] (2)" at bounding box center [217, 412] width 89 height 10
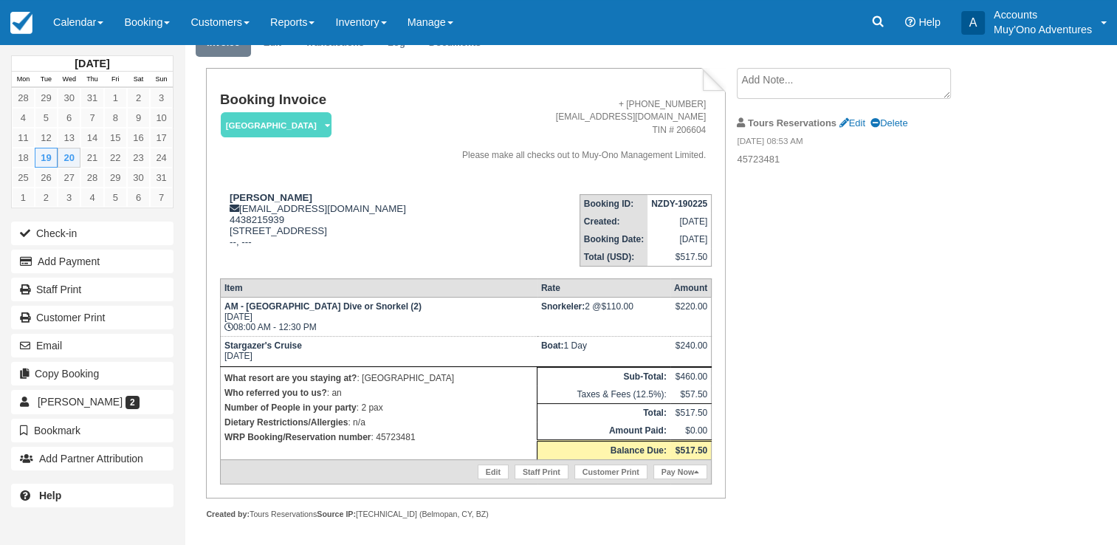
scroll to position [68, 0]
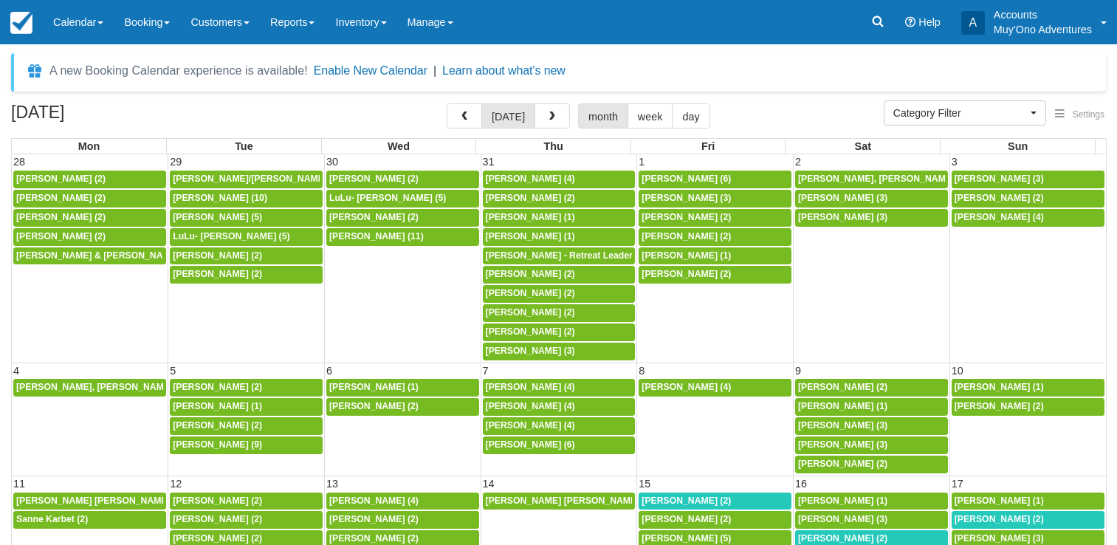
select select
